Goal: Transaction & Acquisition: Download file/media

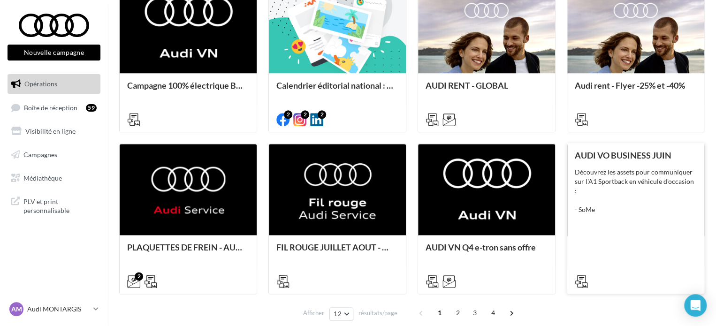
scroll to position [469, 0]
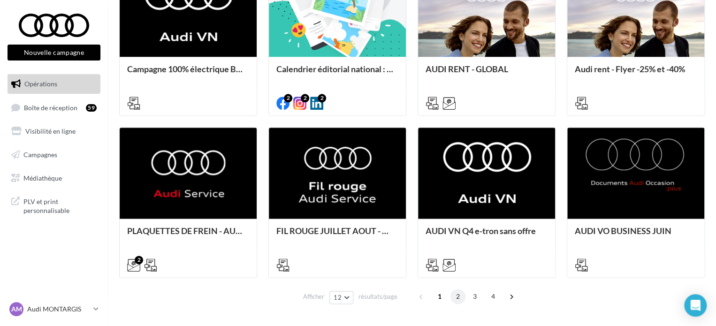
click at [459, 300] on span "2" at bounding box center [458, 296] width 15 height 15
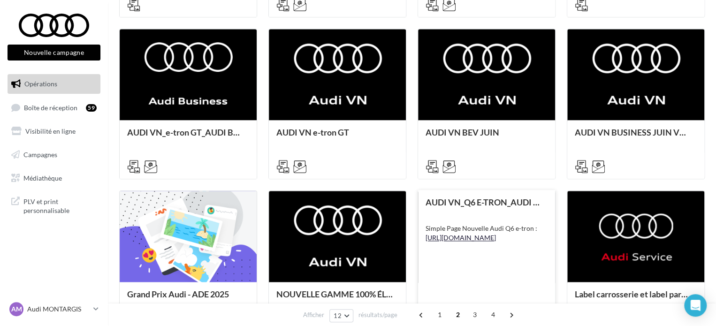
scroll to position [422, 0]
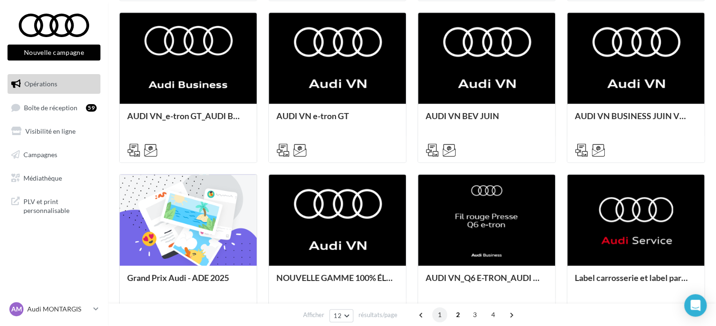
click at [436, 315] on span "1" at bounding box center [439, 314] width 15 height 15
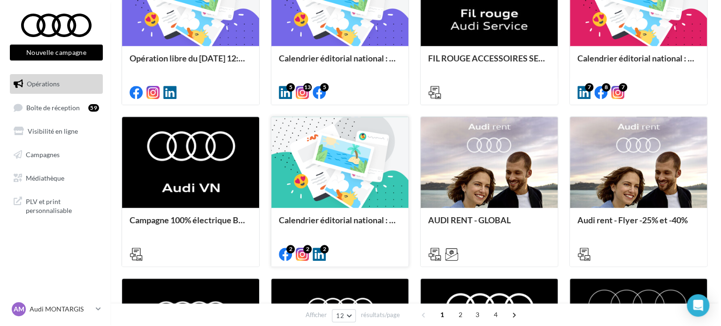
scroll to position [329, 0]
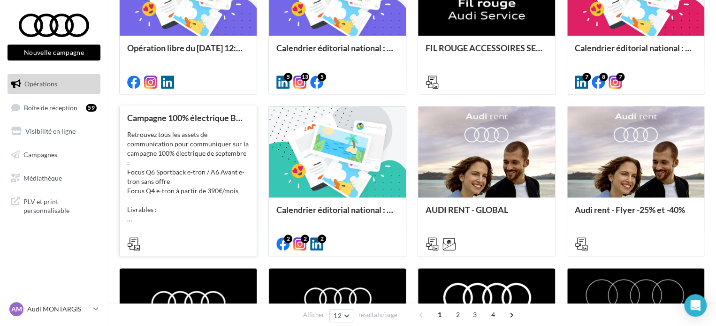
click at [136, 242] on icon at bounding box center [133, 244] width 13 height 13
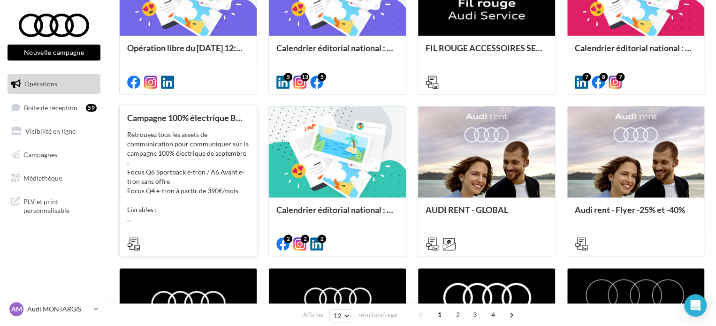
click at [133, 239] on icon at bounding box center [133, 244] width 13 height 13
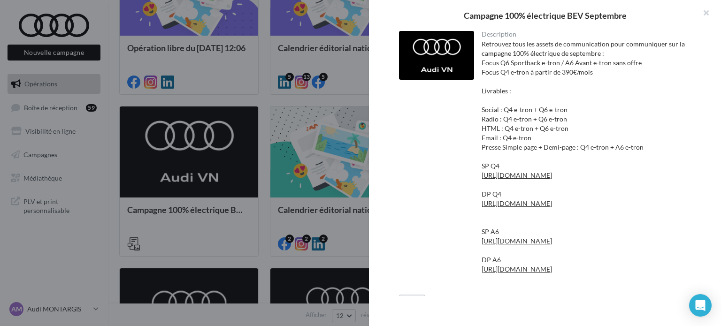
drag, startPoint x: 548, startPoint y: 44, endPoint x: 681, endPoint y: 70, distance: 135.4
click at [681, 70] on div "Retrouvez tous les assets de communication pour communiquer sur la campagne 100…" at bounding box center [587, 161] width 210 height 244
drag, startPoint x: 489, startPoint y: 112, endPoint x: 662, endPoint y: 146, distance: 176.7
click at [662, 146] on div "Retrouvez tous les assets de communication pour communiquer sur la campagne 100…" at bounding box center [587, 161] width 210 height 244
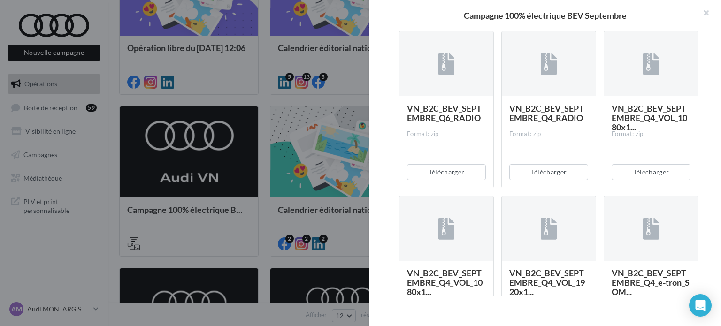
scroll to position [422, 0]
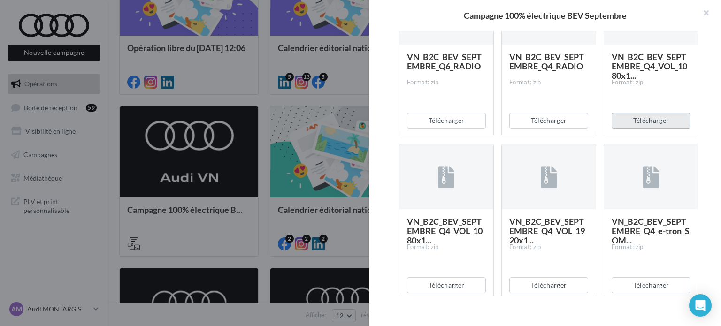
click at [656, 129] on button "Télécharger" at bounding box center [651, 121] width 79 height 16
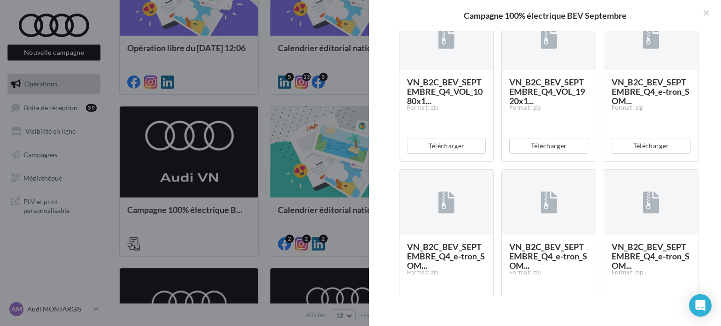
scroll to position [563, 0]
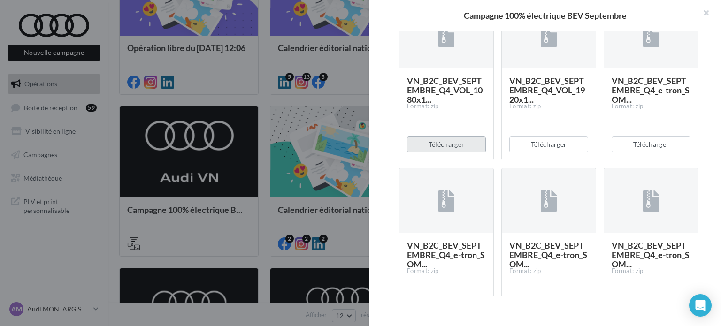
click at [455, 153] on button "Télécharger" at bounding box center [446, 145] width 79 height 16
click at [554, 153] on button "Télécharger" at bounding box center [548, 145] width 79 height 16
click at [633, 160] on div "Télécharger" at bounding box center [651, 144] width 94 height 31
click at [632, 153] on button "Télécharger" at bounding box center [651, 145] width 79 height 16
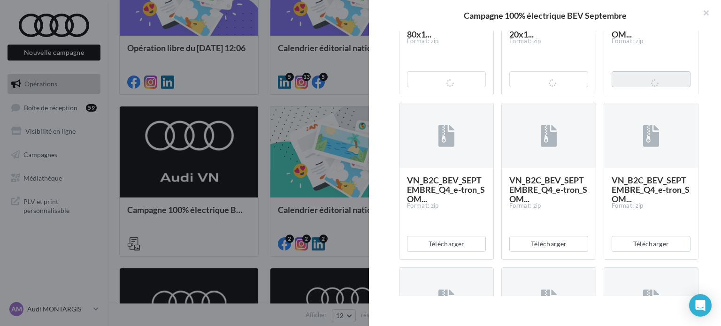
scroll to position [704, 0]
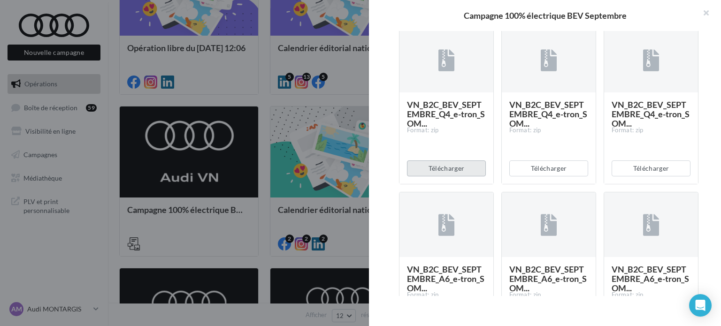
click at [453, 177] on button "Télécharger" at bounding box center [446, 169] width 79 height 16
click at [543, 177] on button "Télécharger" at bounding box center [548, 169] width 79 height 16
click at [635, 177] on button "Télécharger" at bounding box center [651, 169] width 79 height 16
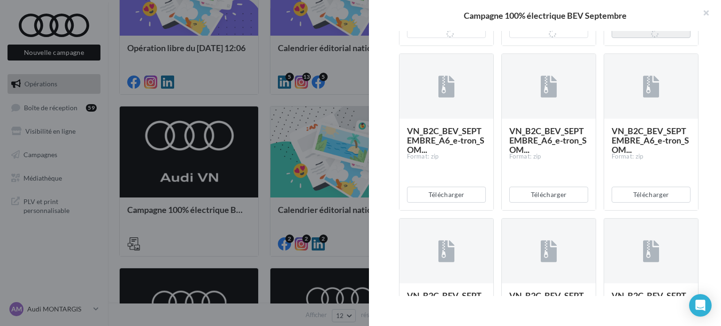
scroll to position [845, 0]
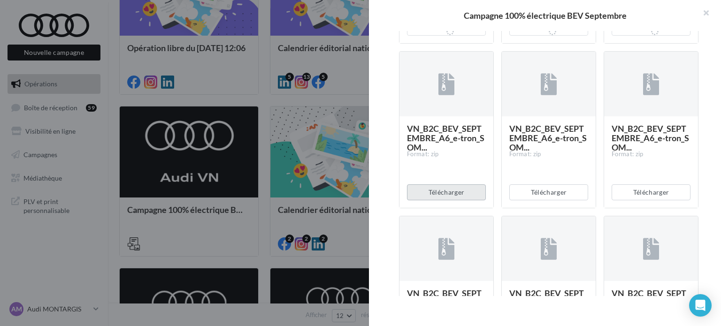
click at [445, 200] on button "Télécharger" at bounding box center [446, 192] width 79 height 16
drag, startPoint x: 543, startPoint y: 265, endPoint x: 550, endPoint y: 266, distance: 7.6
click at [545, 200] on button "Télécharger" at bounding box center [548, 192] width 79 height 16
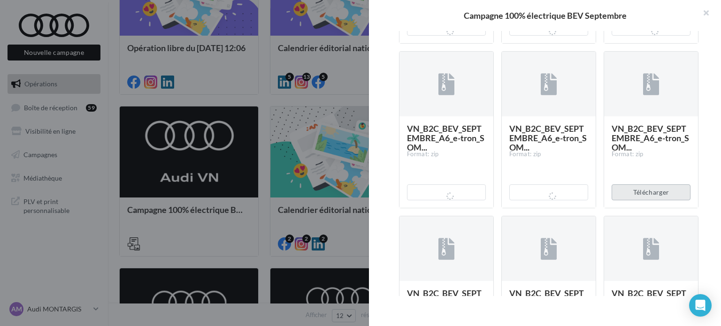
click at [638, 200] on button "Télécharger" at bounding box center [651, 192] width 79 height 16
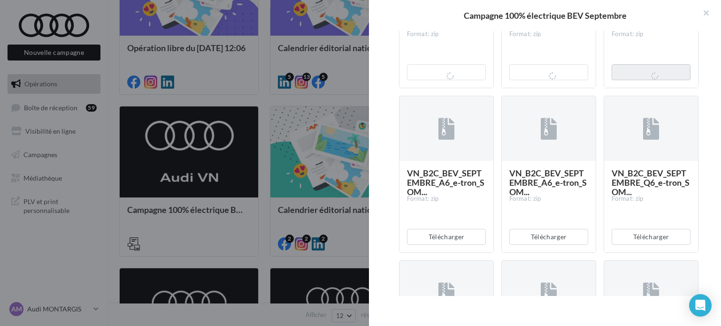
scroll to position [986, 0]
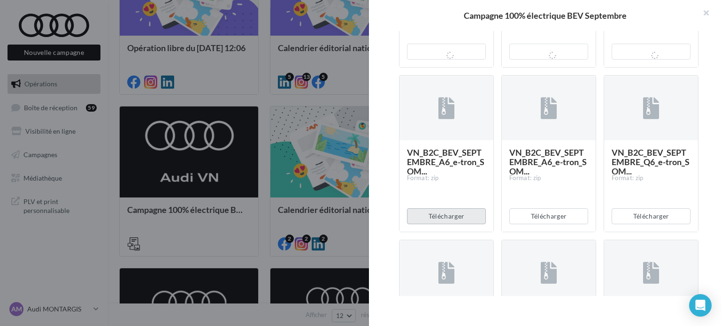
drag, startPoint x: 443, startPoint y: 287, endPoint x: 471, endPoint y: 285, distance: 27.7
click at [443, 224] on button "Télécharger" at bounding box center [446, 216] width 79 height 16
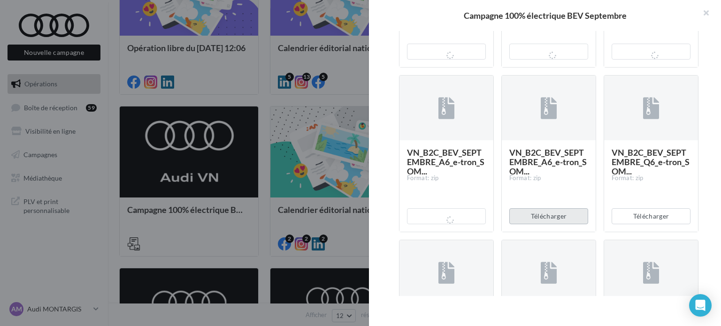
drag, startPoint x: 535, startPoint y: 285, endPoint x: 555, endPoint y: 290, distance: 20.3
click at [539, 224] on button "Télécharger" at bounding box center [548, 216] width 79 height 16
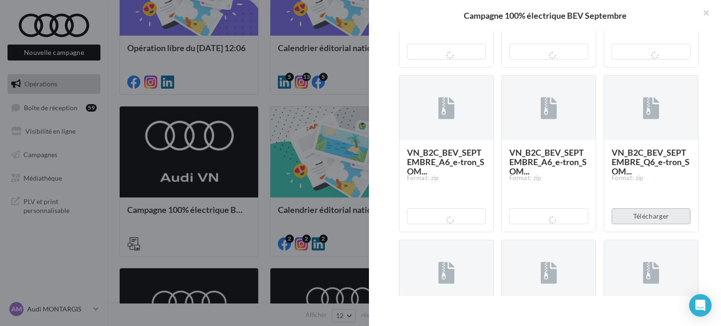
click at [635, 224] on button "Télécharger" at bounding box center [651, 216] width 79 height 16
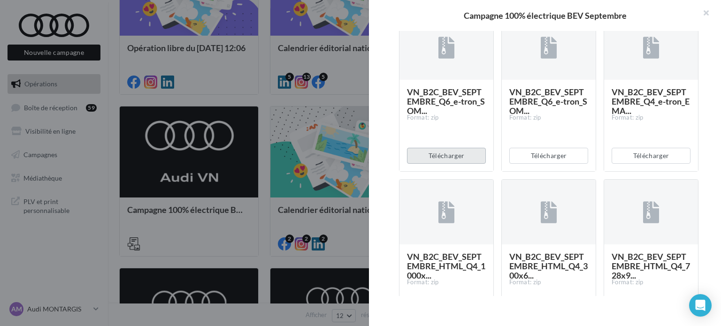
scroll to position [1221, 0]
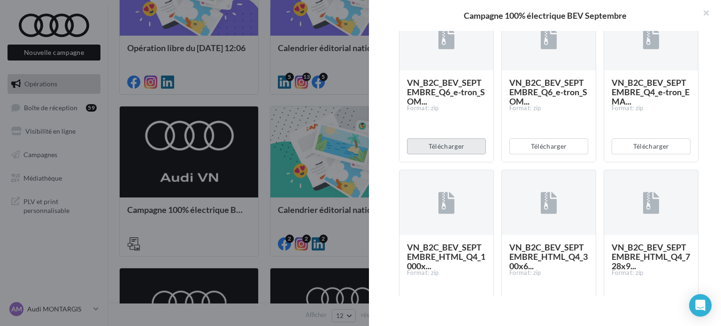
click at [458, 154] on button "Télécharger" at bounding box center [446, 146] width 79 height 16
drag, startPoint x: 541, startPoint y: 223, endPoint x: 546, endPoint y: 223, distance: 5.2
click at [543, 154] on button "Télécharger" at bounding box center [548, 146] width 79 height 16
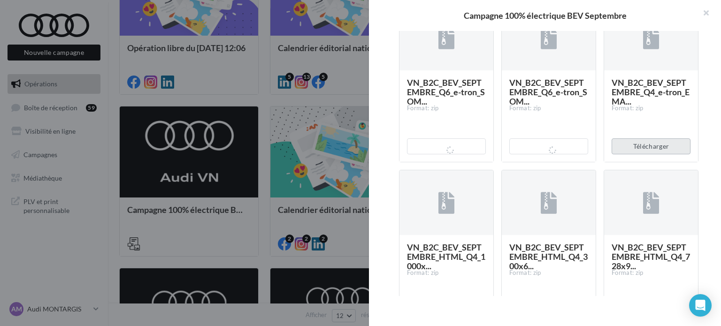
click at [629, 154] on button "Télécharger" at bounding box center [651, 146] width 79 height 16
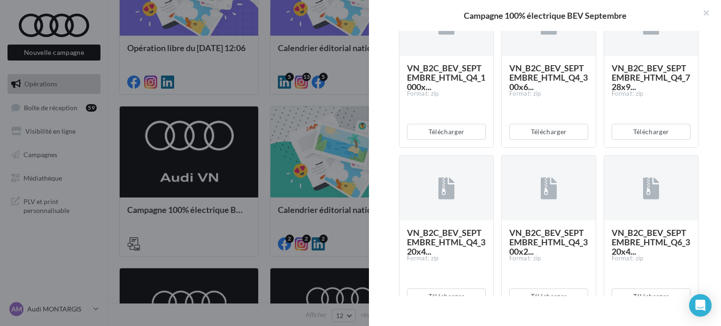
scroll to position [1408, 0]
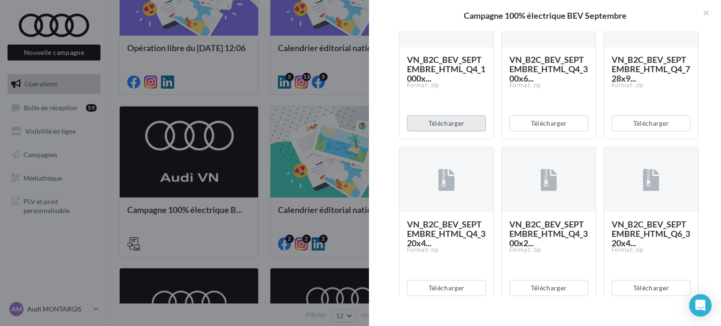
click at [443, 131] on button "Télécharger" at bounding box center [446, 123] width 79 height 16
click at [541, 131] on button "Télécharger" at bounding box center [548, 123] width 79 height 16
click at [634, 131] on button "Télécharger" at bounding box center [651, 123] width 79 height 16
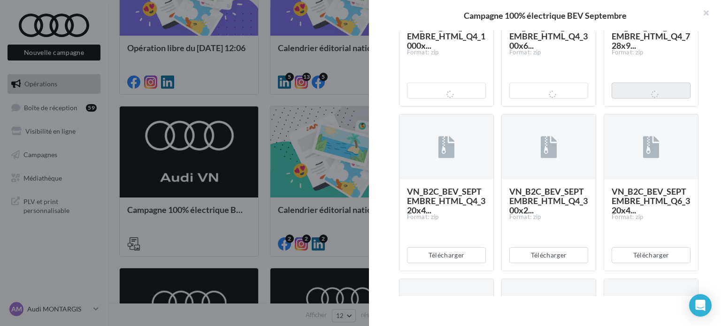
scroll to position [1549, 0]
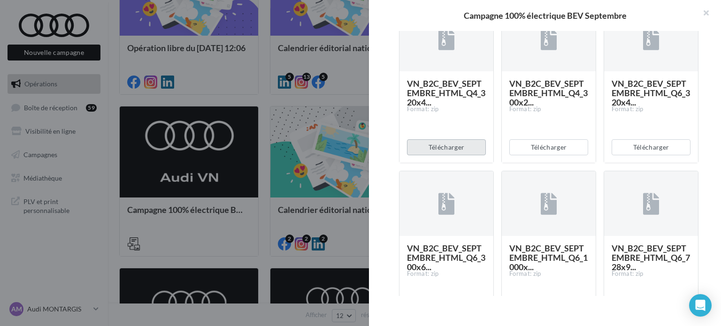
drag, startPoint x: 443, startPoint y: 219, endPoint x: 449, endPoint y: 220, distance: 6.2
click at [445, 155] on button "Télécharger" at bounding box center [446, 147] width 79 height 16
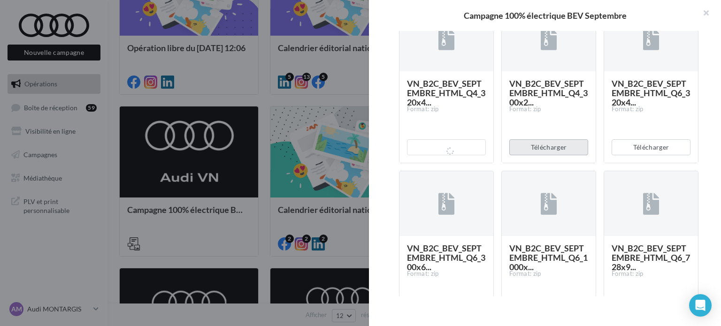
click at [537, 155] on button "Télécharger" at bounding box center [548, 147] width 79 height 16
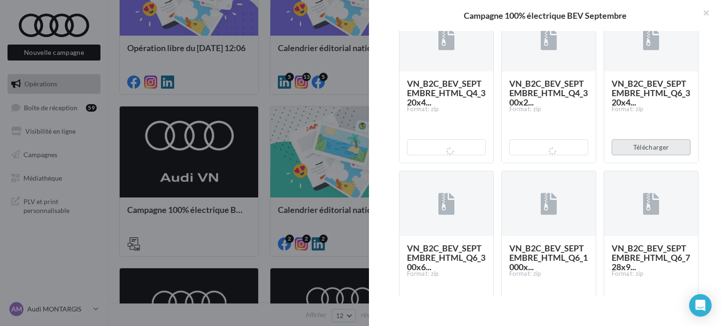
click at [625, 155] on button "Télécharger" at bounding box center [651, 147] width 79 height 16
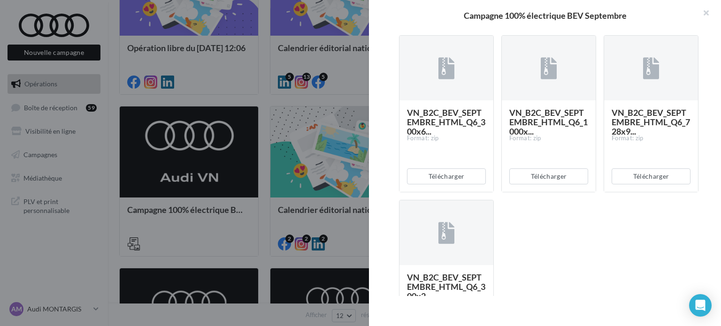
scroll to position [1690, 0]
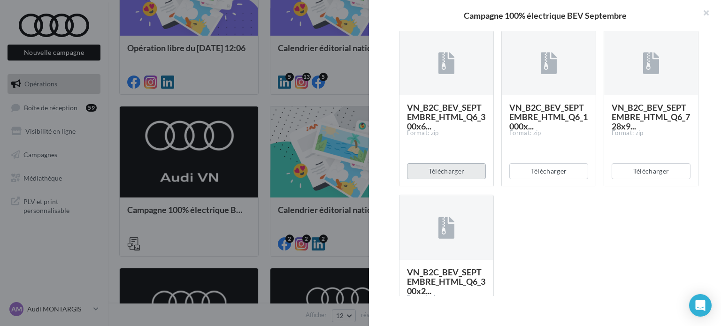
click at [460, 179] on button "Télécharger" at bounding box center [446, 171] width 79 height 16
click at [571, 187] on div "Télécharger" at bounding box center [549, 171] width 94 height 31
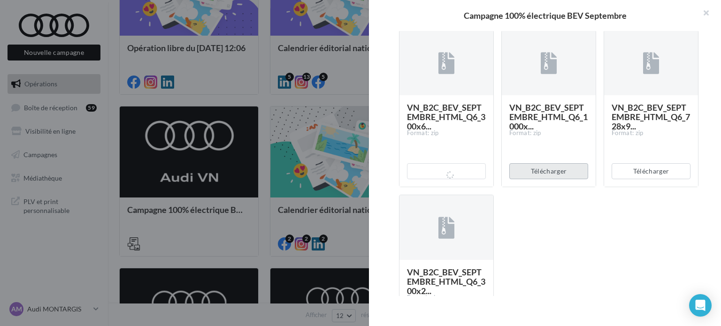
click at [555, 179] on button "Télécharger" at bounding box center [548, 171] width 79 height 16
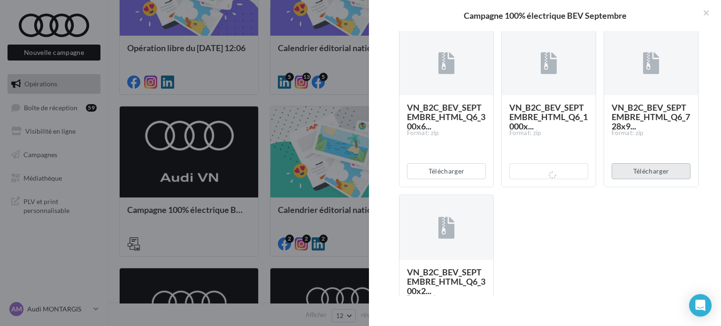
click at [675, 179] on button "Télécharger" at bounding box center [651, 171] width 79 height 16
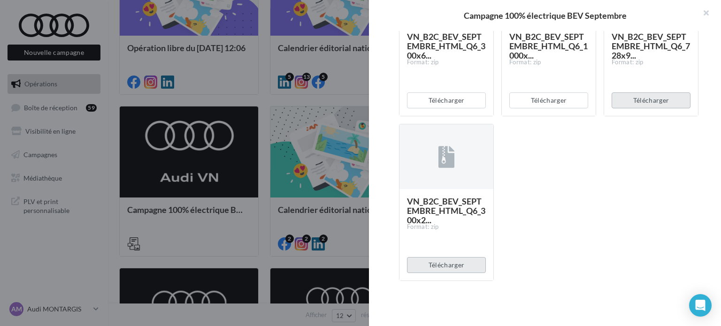
scroll to position [1835, 0]
click at [443, 268] on button "Télécharger" at bounding box center [446, 265] width 79 height 16
